Goal: Transaction & Acquisition: Download file/media

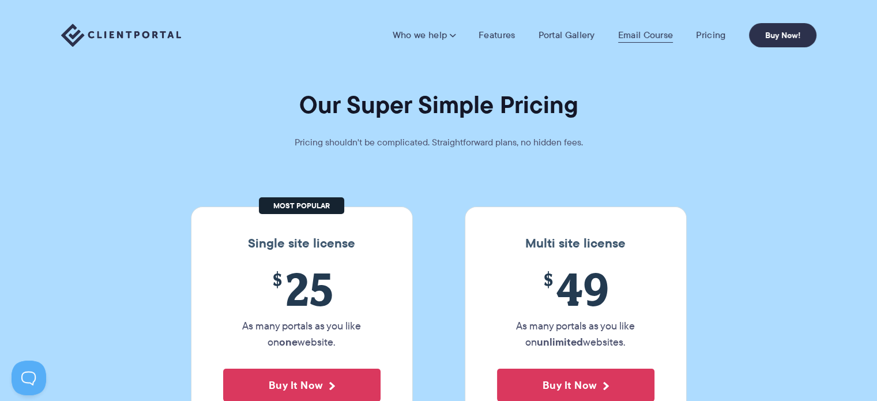
click at [623, 32] on link "Email Course" at bounding box center [645, 35] width 55 height 12
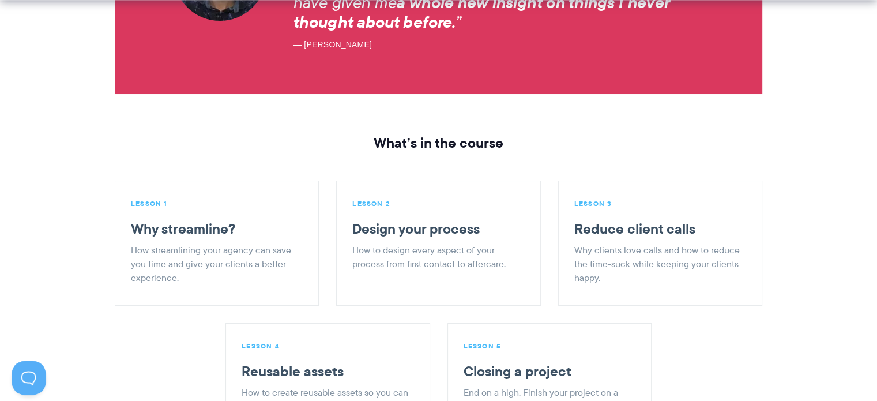
scroll to position [1384, 0]
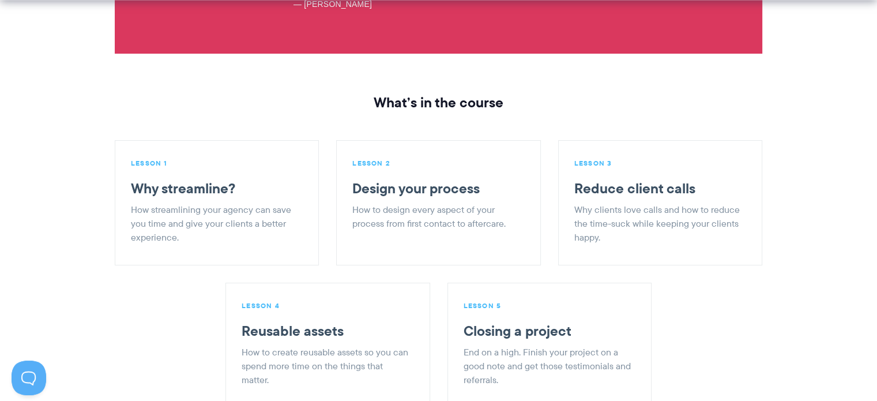
click at [413, 180] on h3 "Design your process" at bounding box center [436, 188] width 169 height 17
click at [300, 175] on li "LESSON 1 Why streamline? How streamlining your agency can save you time and giv…" at bounding box center [217, 202] width 204 height 125
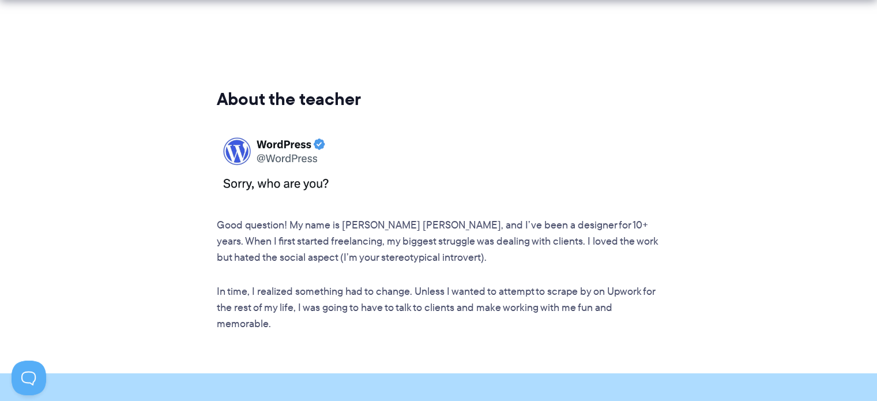
scroll to position [2248, 0]
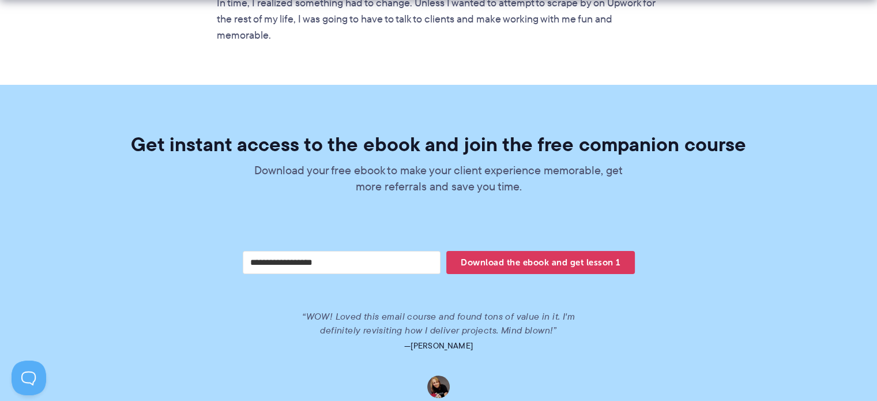
click at [363, 251] on input "Your email address" at bounding box center [342, 262] width 198 height 23
type input "**********"
click at [498, 253] on span "Download the ebook and get lesson 1" at bounding box center [540, 263] width 188 height 20
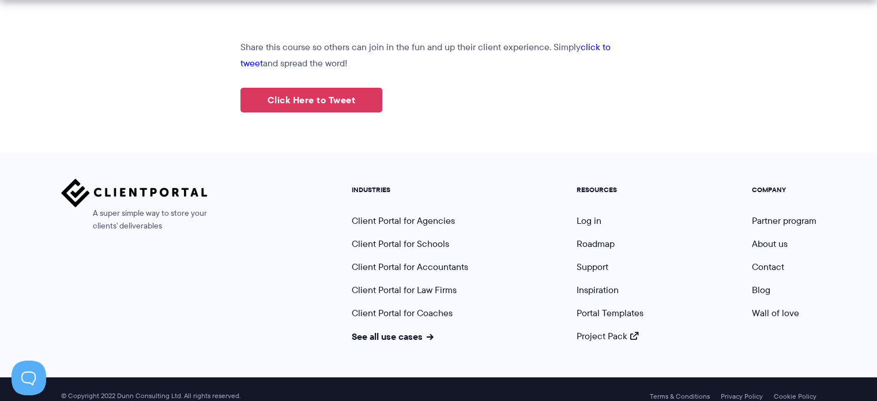
scroll to position [295, 0]
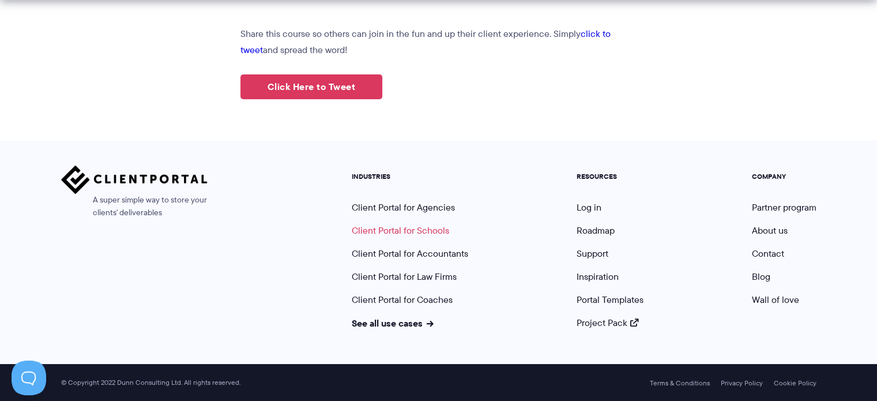
click at [428, 227] on link "Client Portal for Schools" at bounding box center [400, 230] width 97 height 13
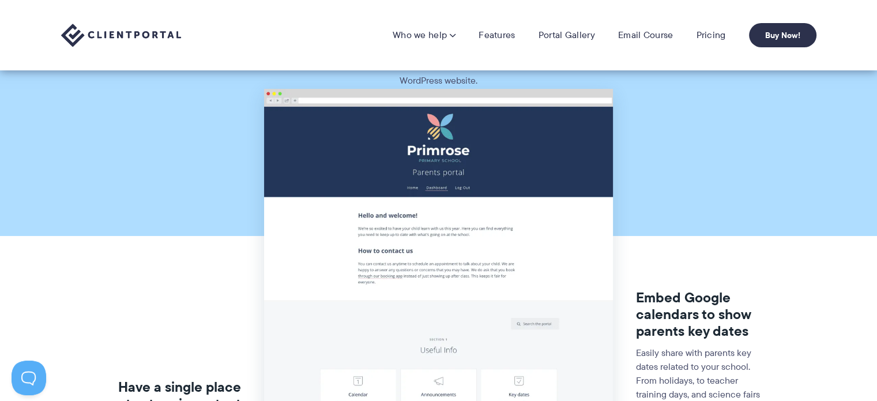
scroll to position [58, 0]
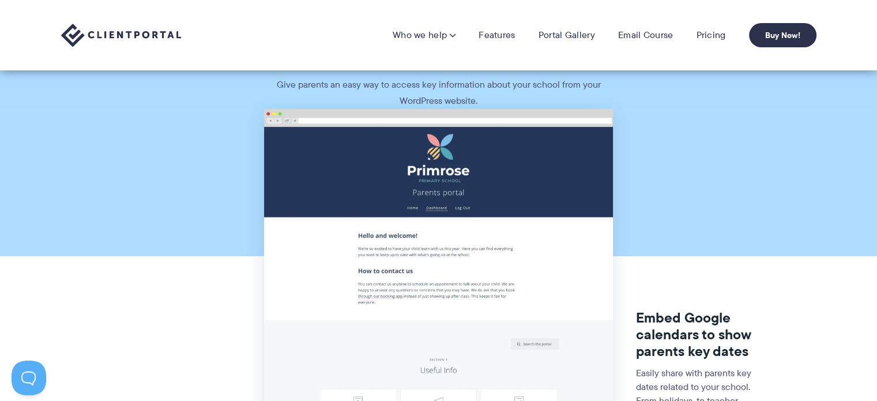
click at [469, 170] on img at bounding box center [438, 397] width 349 height 577
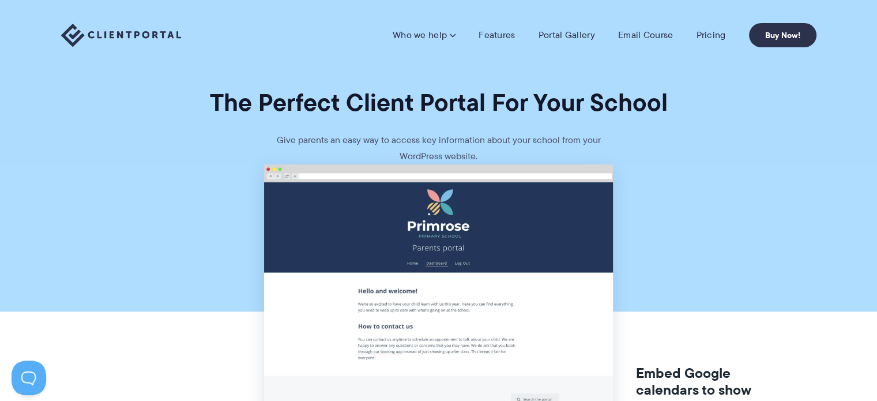
scroll to position [0, 0]
